Goal: Task Accomplishment & Management: Use online tool/utility

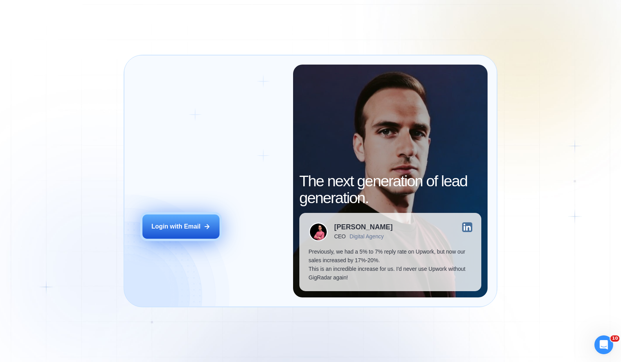
click at [177, 221] on button "Login with Email" at bounding box center [180, 226] width 77 height 24
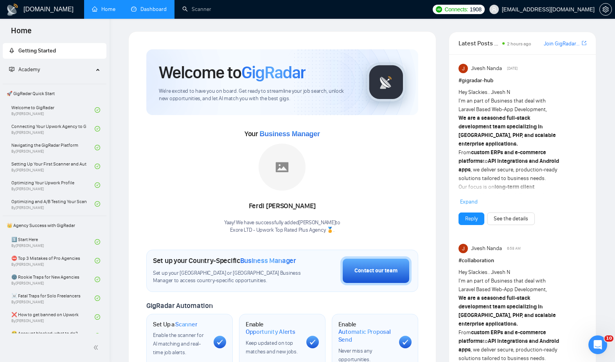
click at [152, 12] on link "Dashboard" at bounding box center [149, 9] width 36 height 7
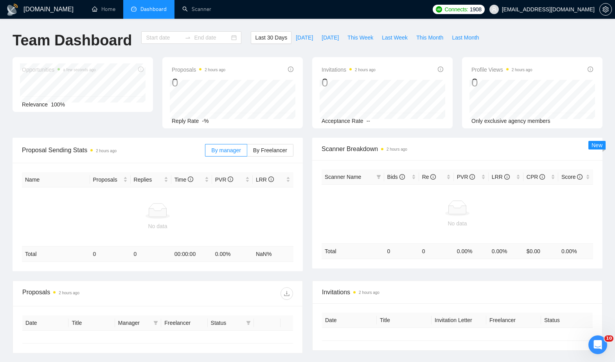
type input "[DATE]"
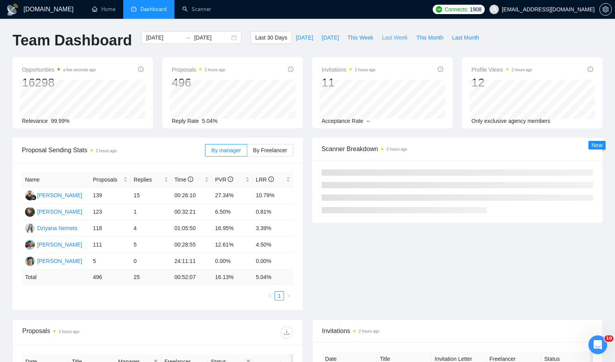
click at [401, 36] on span "Last Week" at bounding box center [395, 37] width 26 height 9
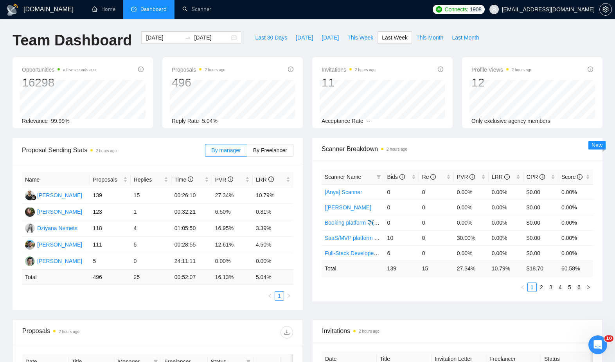
type input "[DATE]"
click at [305, 172] on div "Proposal Sending Stats 2 hours ago By manager By Freelancer Name Proposals Repl…" at bounding box center [158, 224] width 300 height 172
click at [427, 175] on span "Re" at bounding box center [429, 177] width 14 height 6
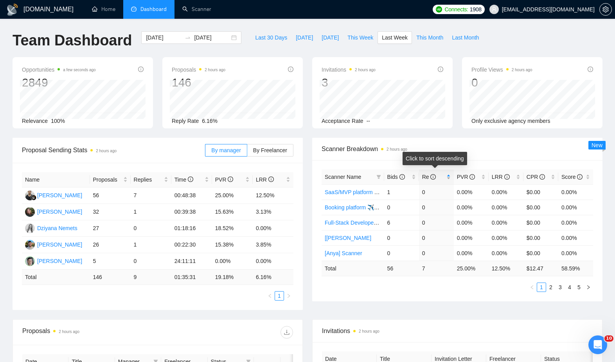
click at [427, 175] on span "Re" at bounding box center [429, 177] width 14 height 6
click at [424, 225] on td "1" at bounding box center [436, 222] width 35 height 15
click at [389, 285] on ul "1 2 3 4 5" at bounding box center [458, 287] width 272 height 9
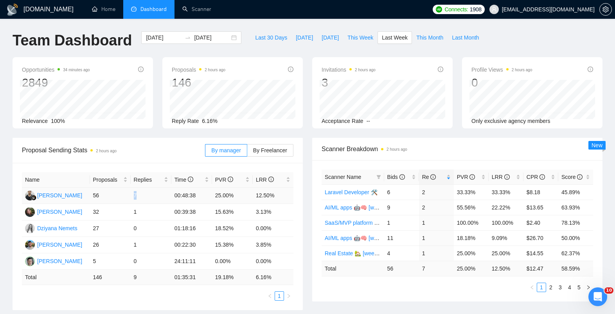
drag, startPoint x: 133, startPoint y: 194, endPoint x: 140, endPoint y: 194, distance: 7.0
click at [140, 194] on td "7" at bounding box center [151, 195] width 41 height 16
drag, startPoint x: 426, startPoint y: 192, endPoint x: 420, endPoint y: 192, distance: 5.5
click at [420, 192] on td "2" at bounding box center [436, 191] width 35 height 15
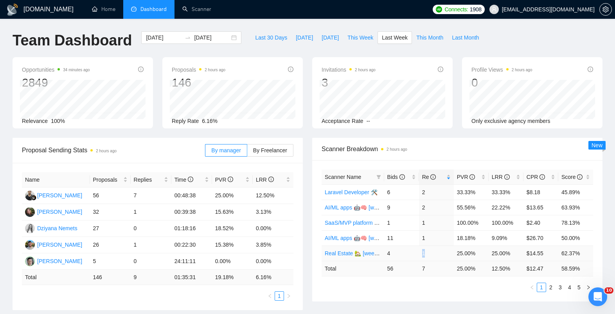
drag, startPoint x: 427, startPoint y: 257, endPoint x: 421, endPoint y: 256, distance: 5.6
click at [421, 256] on td "1" at bounding box center [436, 252] width 35 height 15
click at [425, 256] on td "1" at bounding box center [436, 252] width 35 height 15
click at [281, 240] on td "3.85%" at bounding box center [273, 245] width 41 height 16
click at [181, 250] on td "00:22:30" at bounding box center [191, 245] width 41 height 16
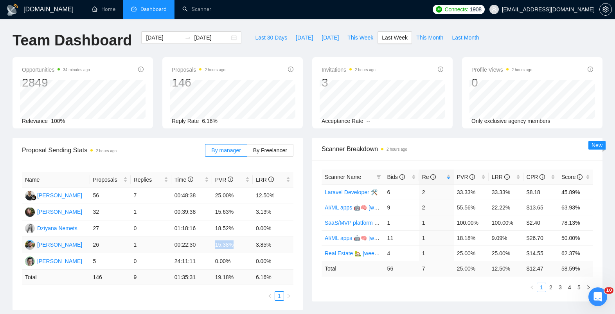
click at [213, 245] on td "15.38%" at bounding box center [232, 245] width 41 height 16
click at [216, 216] on td "15.63%" at bounding box center [232, 212] width 41 height 16
drag, startPoint x: 214, startPoint y: 212, endPoint x: 247, endPoint y: 212, distance: 32.9
click at [247, 212] on td "15.63%" at bounding box center [232, 212] width 41 height 16
click at [227, 217] on td "15.63%" at bounding box center [232, 212] width 41 height 16
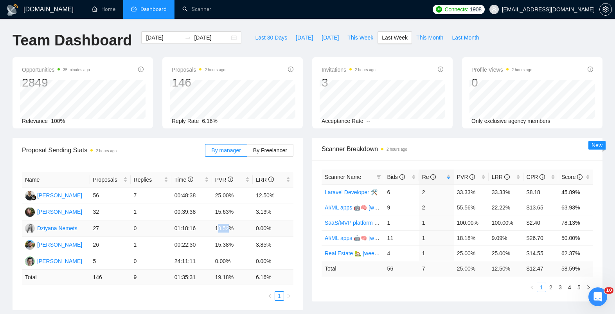
drag, startPoint x: 218, startPoint y: 228, endPoint x: 229, endPoint y: 229, distance: 10.6
click at [229, 229] on td "18.52%" at bounding box center [232, 228] width 41 height 16
click at [194, 234] on td "01:18:16" at bounding box center [191, 228] width 41 height 16
click at [209, 245] on td "00:22:30" at bounding box center [191, 245] width 41 height 16
click at [208, 236] on td "01:18:16" at bounding box center [191, 228] width 41 height 16
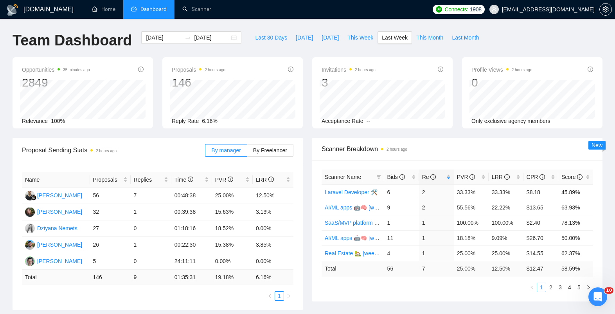
click at [137, 146] on span "Proposal Sending Stats 2 hours ago" at bounding box center [113, 150] width 183 height 10
click at [155, 136] on div "Opportunities 35 minutes ago 2849 [DATE] Relevant 412 Relevance 100% Proposals …" at bounding box center [307, 97] width 599 height 81
click at [310, 89] on div "Invitations 2 hours ago 3 Acceptance Rate --" at bounding box center [383, 92] width 150 height 71
click at [142, 69] on icon "info-circle" at bounding box center [140, 69] width 5 height 5
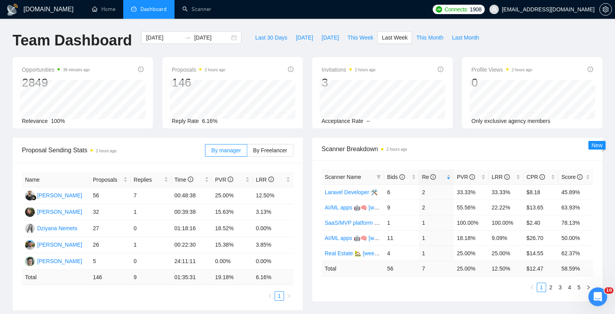
click at [128, 70] on div "Opportunities 38 minutes ago 2849" at bounding box center [83, 77] width 122 height 25
click at [156, 139] on div "Proposal Sending Stats 2 hours ago" at bounding box center [113, 150] width 183 height 22
drag, startPoint x: 130, startPoint y: 192, endPoint x: 158, endPoint y: 194, distance: 27.5
click at [162, 195] on td "7" at bounding box center [151, 195] width 41 height 16
drag, startPoint x: 156, startPoint y: 194, endPoint x: 208, endPoint y: 195, distance: 52.0
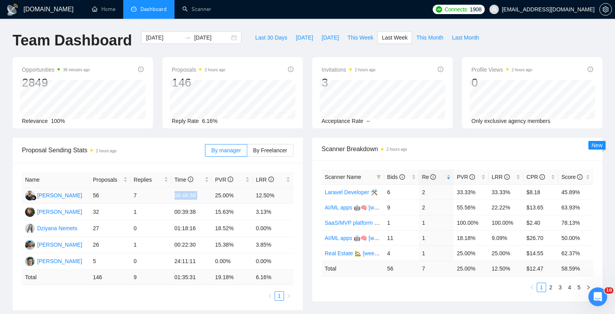
click at [216, 196] on tr "[PERSON_NAME] 56 7 00:48:38 25.00% 12.50%" at bounding box center [158, 195] width 272 height 16
click at [207, 194] on td "00:48:38" at bounding box center [191, 195] width 41 height 16
click at [139, 196] on td "7" at bounding box center [151, 195] width 41 height 16
drag, startPoint x: 280, startPoint y: 190, endPoint x: 272, endPoint y: 194, distance: 8.7
click at [272, 194] on tr "[PERSON_NAME] 56 7 00:48:38 25.00% 12.50%" at bounding box center [158, 195] width 272 height 16
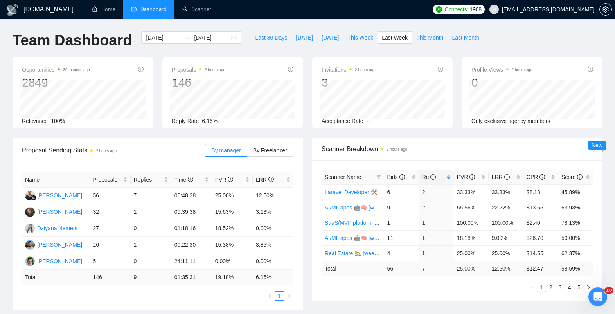
click at [161, 75] on div "Proposals 2 hours ago 146 [DATE] Sent 27 Replied 2 Reply Rate 6.16%" at bounding box center [233, 92] width 150 height 71
click at [187, 11] on link "Scanner" at bounding box center [196, 9] width 29 height 7
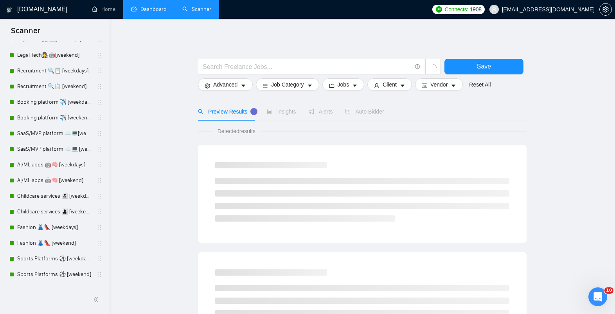
scroll to position [209, 0]
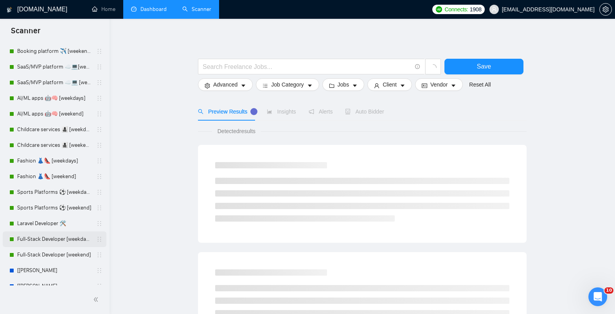
click at [45, 239] on link "Full-Stack Developer [weekdays]" at bounding box center [54, 239] width 74 height 16
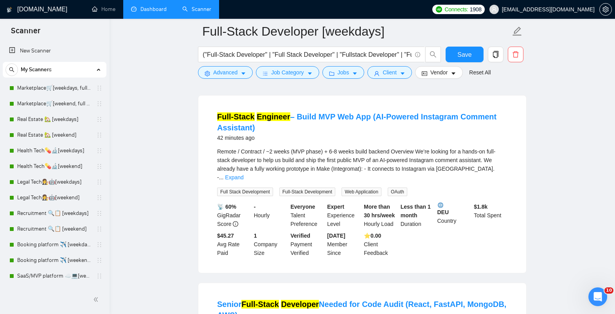
click at [98, 7] on link "Home" at bounding box center [103, 9] width 23 height 7
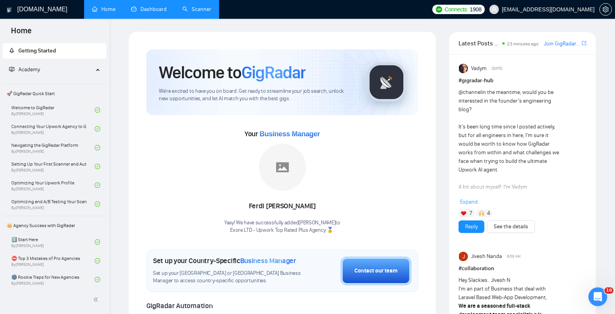
click at [143, 115] on div "Welcome to GigRadar We're excited to have you on board. Get ready to streamline…" at bounding box center [282, 292] width 291 height 505
click at [212, 86] on div "Welcome to GigRadar We're excited to have you on board. Get ready to streamline…" at bounding box center [256, 82] width 195 height 41
click at [183, 112] on div "Welcome to GigRadar We're excited to have you on board. Get ready to streamline…" at bounding box center [282, 82] width 272 height 66
click at [153, 6] on link "Dashboard" at bounding box center [149, 9] width 36 height 7
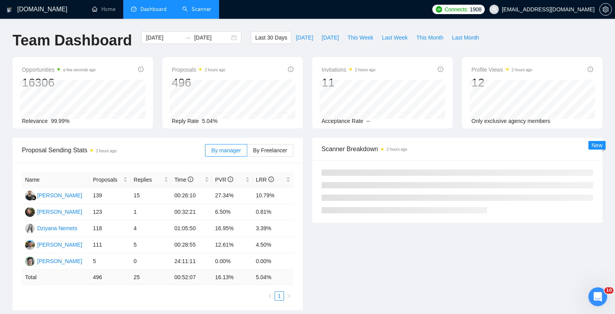
click at [155, 81] on div "Opportunities a few seconds ago 16306 Relevance 99.99%" at bounding box center [83, 92] width 150 height 71
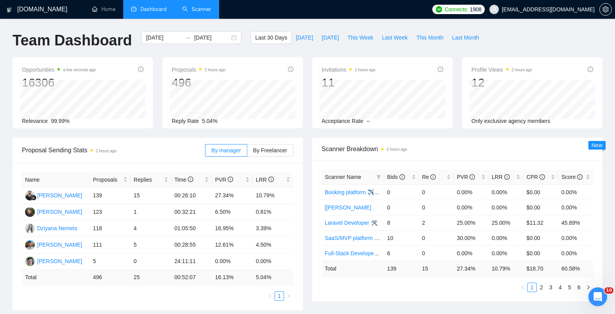
click at [155, 81] on div "Opportunities a few seconds ago 16306 Relevance 99.99%" at bounding box center [83, 92] width 150 height 71
click at [156, 81] on div "Opportunities a few seconds ago 16306 Relevance 99.99%" at bounding box center [83, 92] width 150 height 71
click at [157, 81] on div "Opportunities a few seconds ago 16306 Relevance 99.99%" at bounding box center [83, 92] width 150 height 71
